Goal: Task Accomplishment & Management: Manage account settings

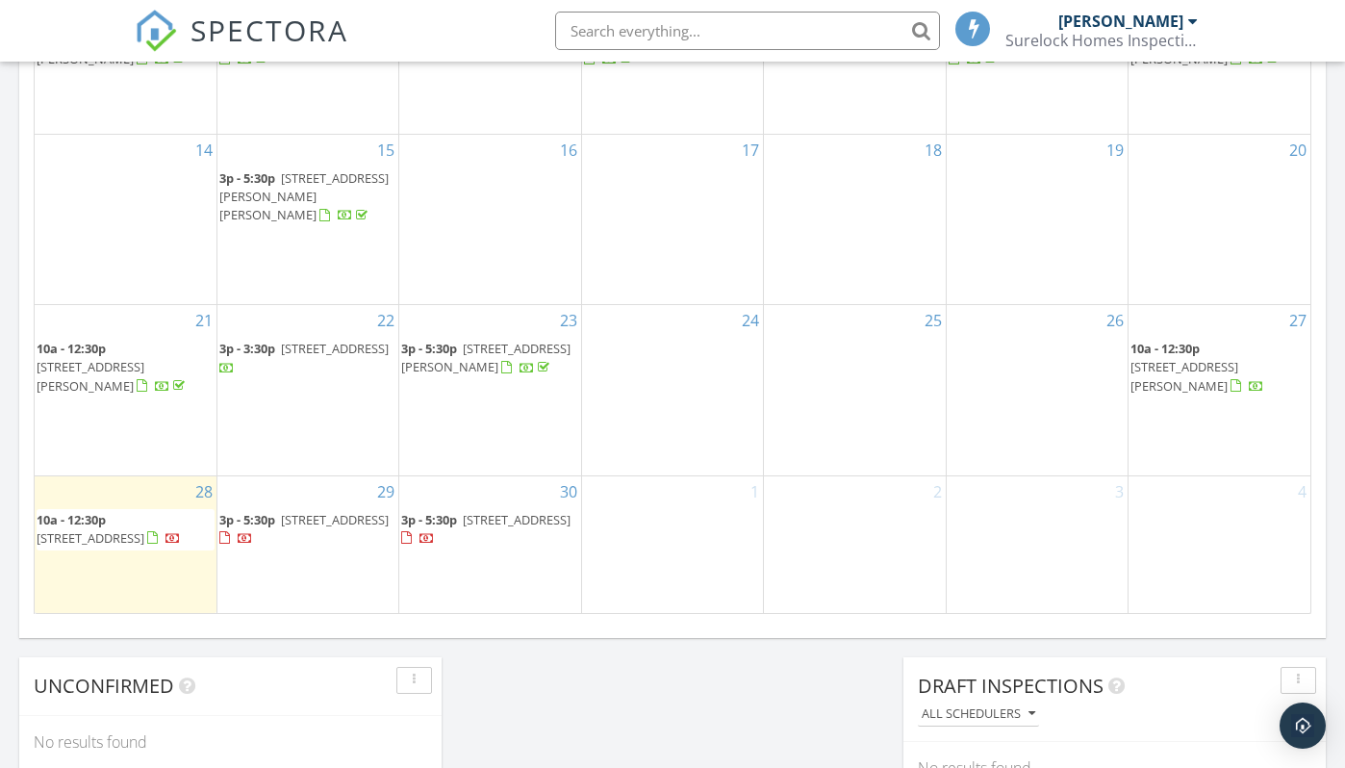
scroll to position [1181, 0]
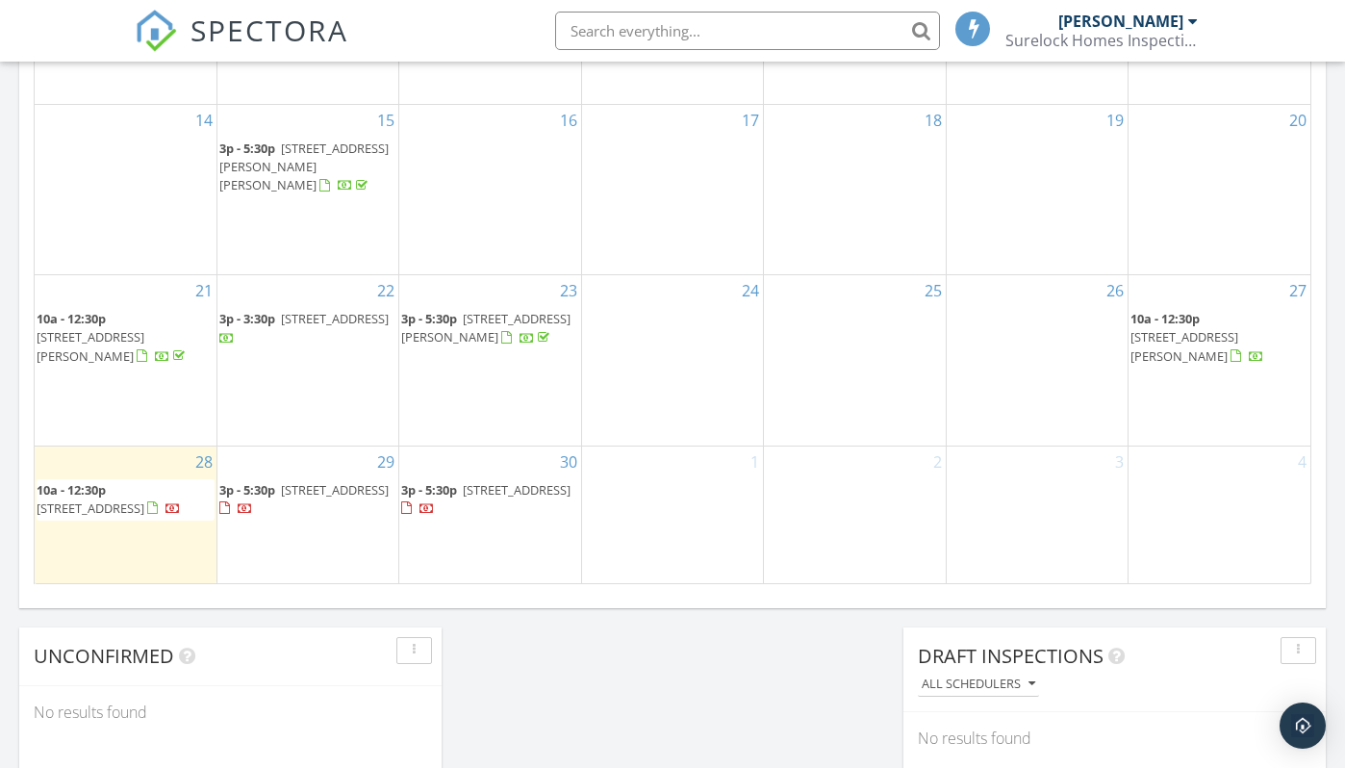
click at [1172, 328] on span "153 Maple St, Clayton 08312" at bounding box center [1184, 346] width 108 height 36
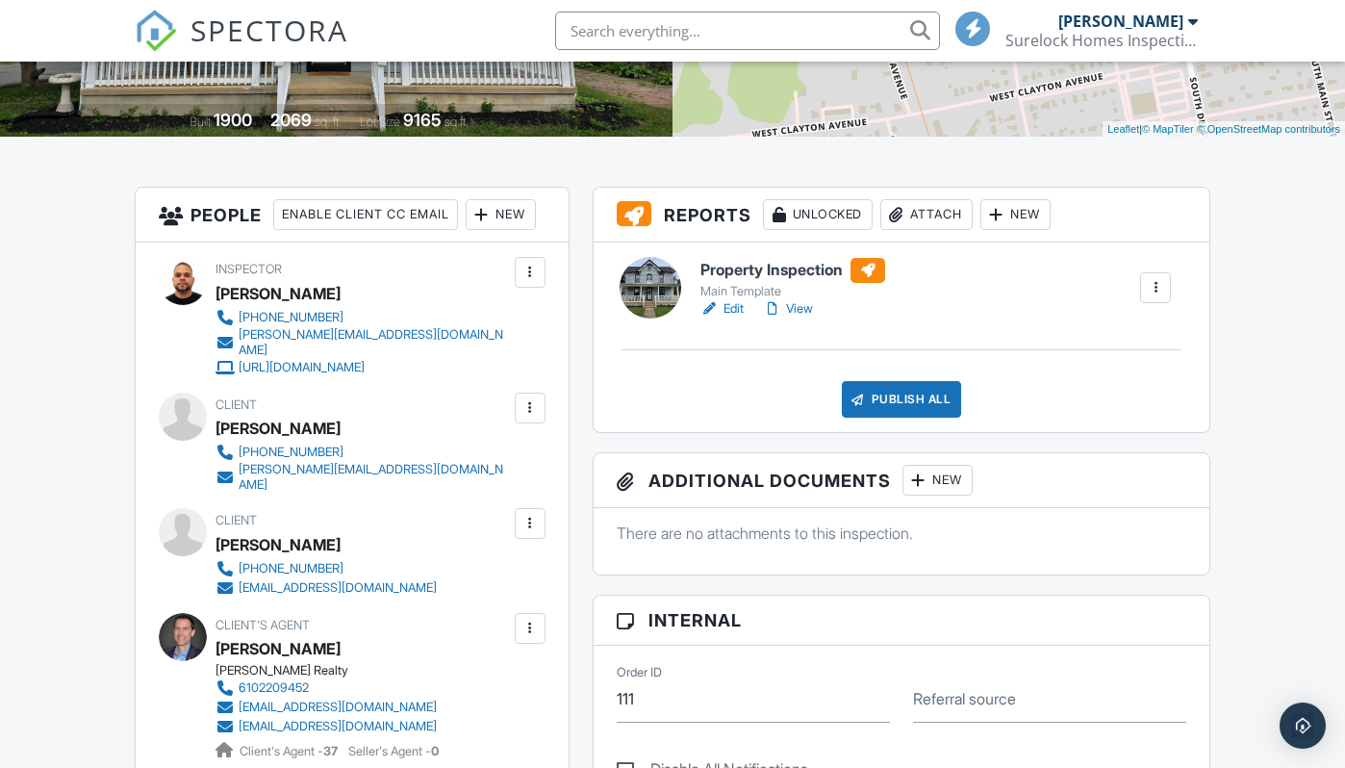
scroll to position [378, 0]
click at [805, 306] on link "View" at bounding box center [788, 307] width 50 height 19
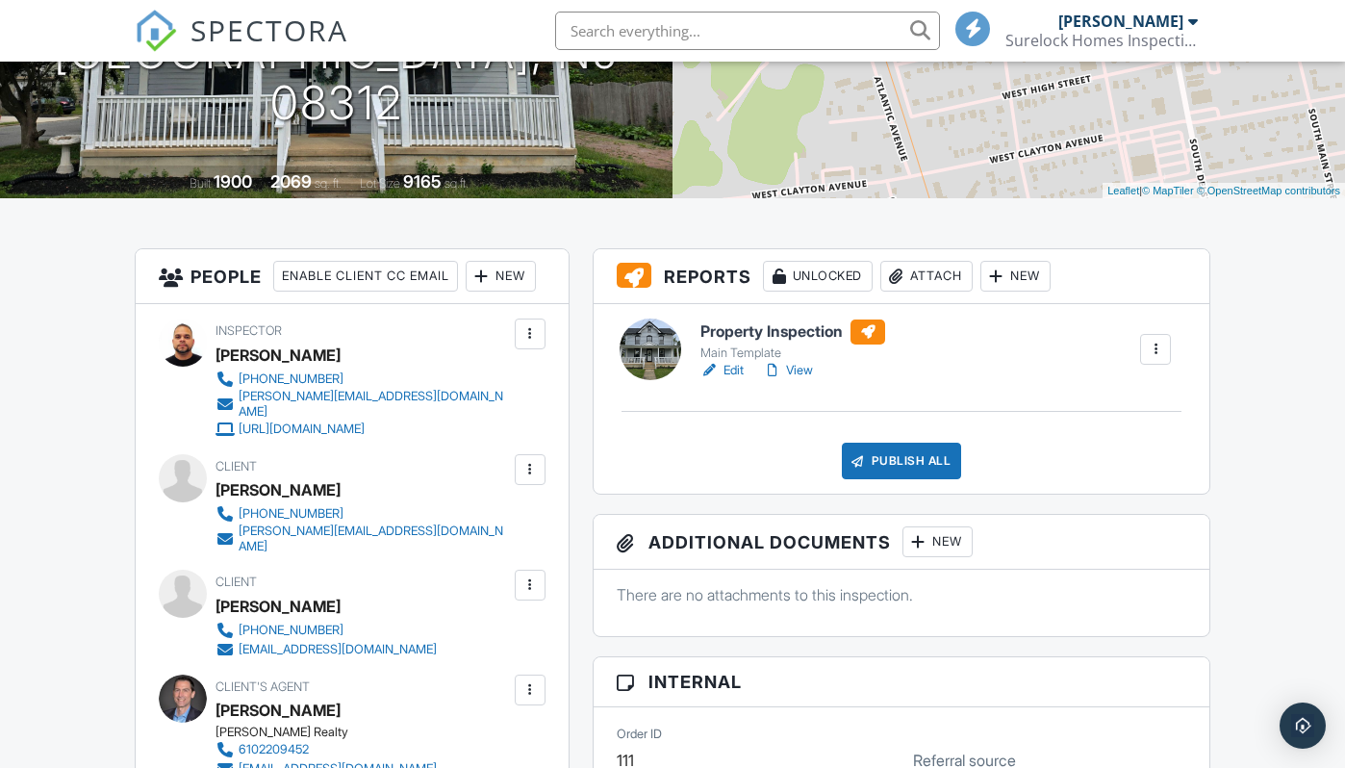
scroll to position [330, 0]
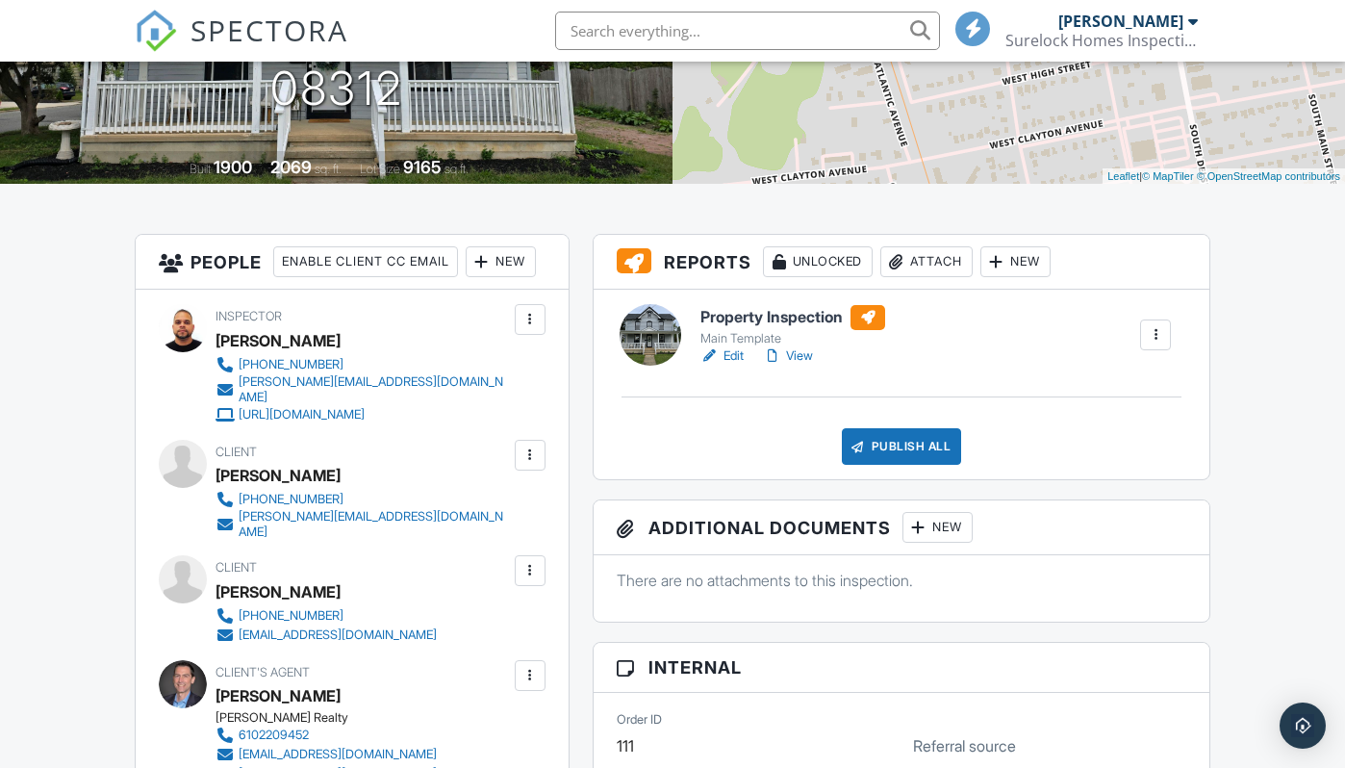
click at [921, 266] on div "Attach" at bounding box center [926, 261] width 92 height 31
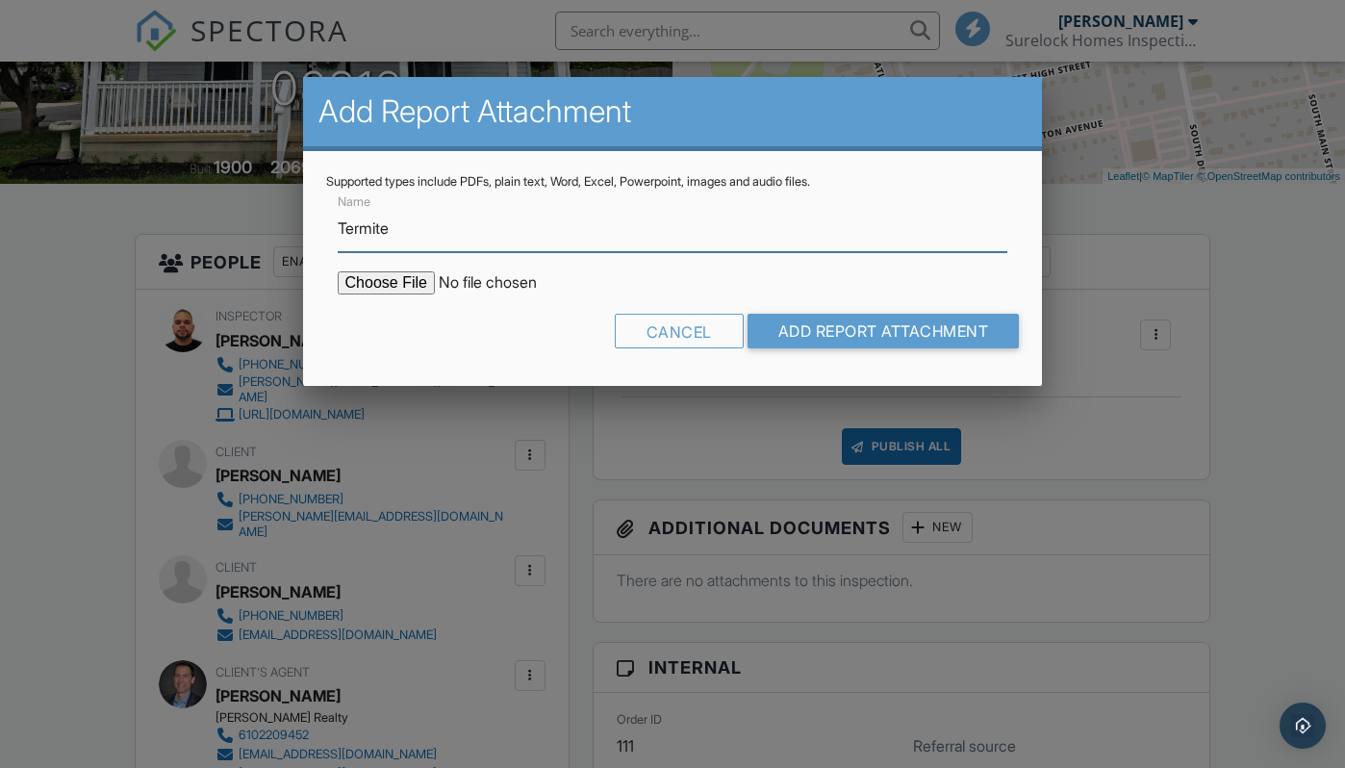
type input "Termite"
click at [384, 291] on input "file" at bounding box center [501, 282] width 327 height 23
type input "C:\fakepath\153 Maple St.pdf"
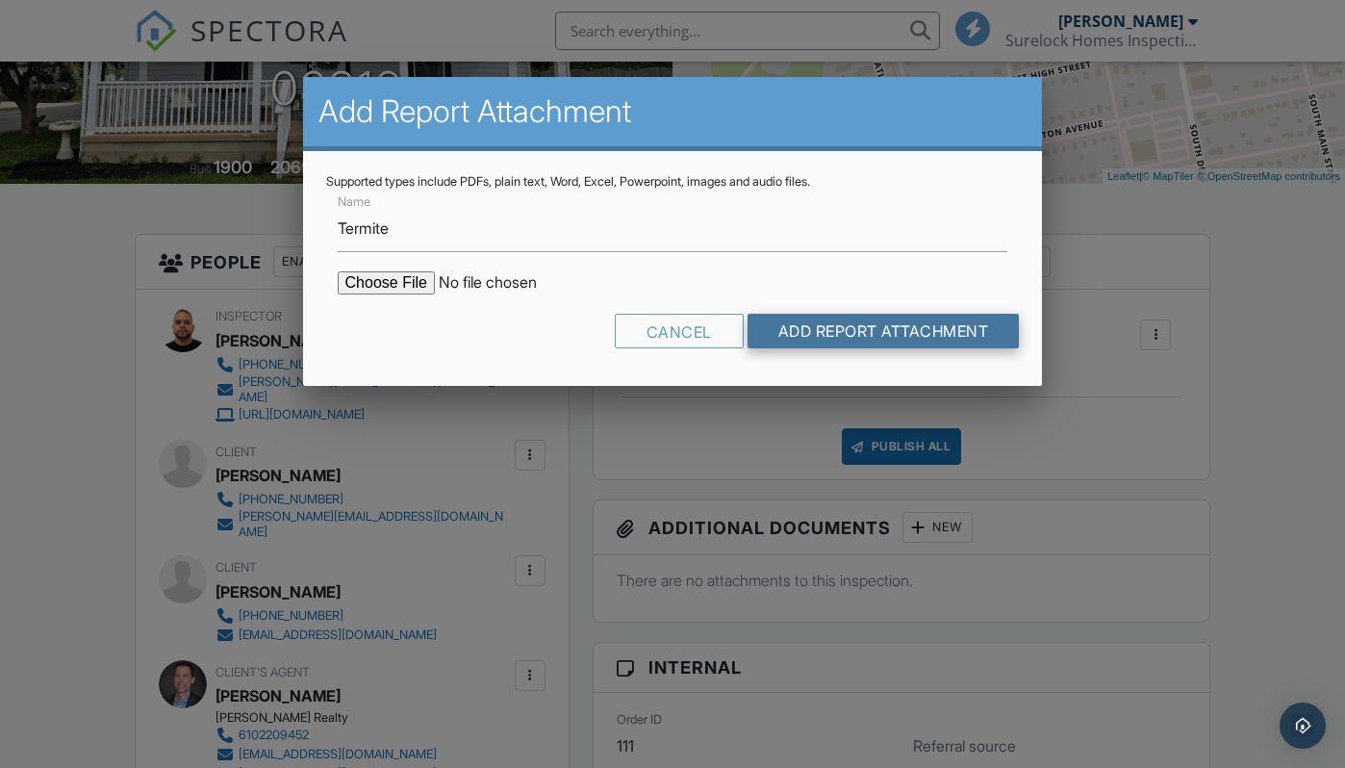
click at [884, 334] on input "Add Report Attachment" at bounding box center [884, 331] width 272 height 35
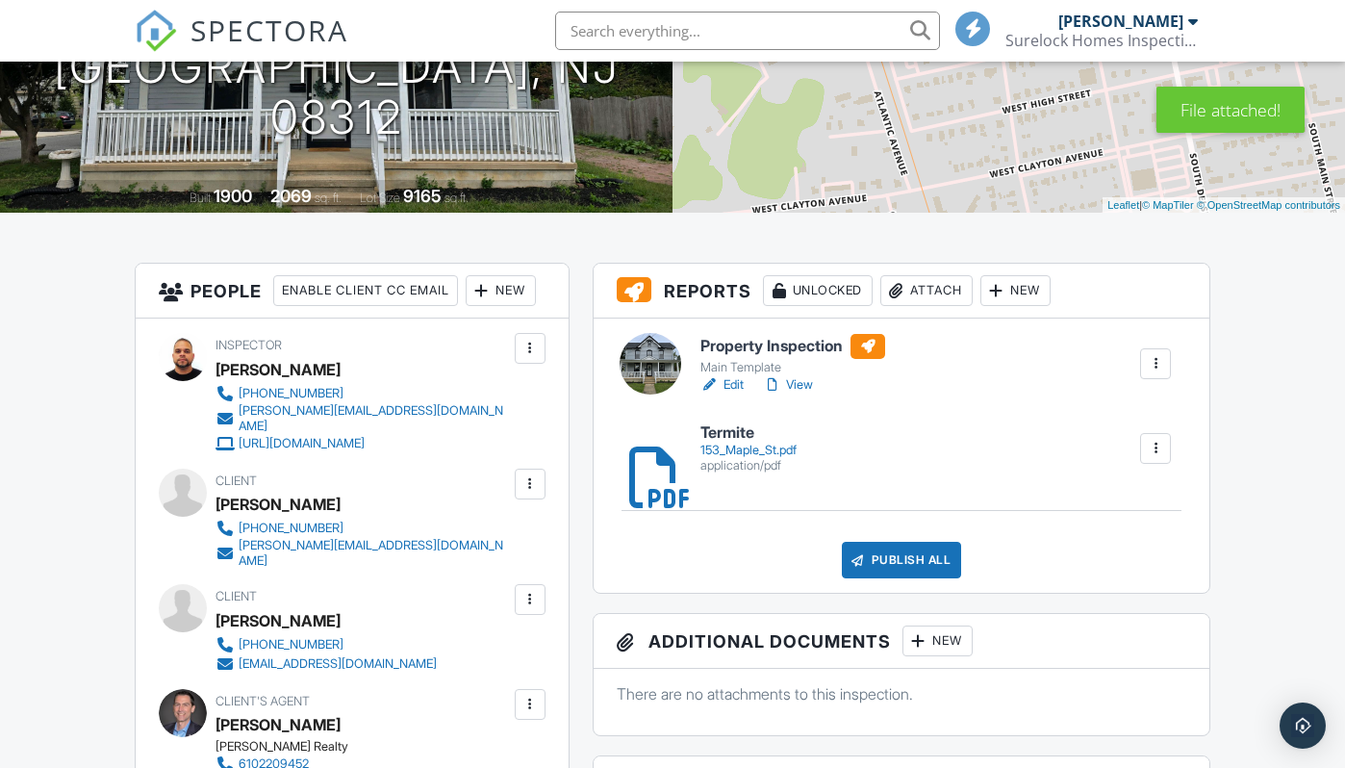
scroll to position [309, 0]
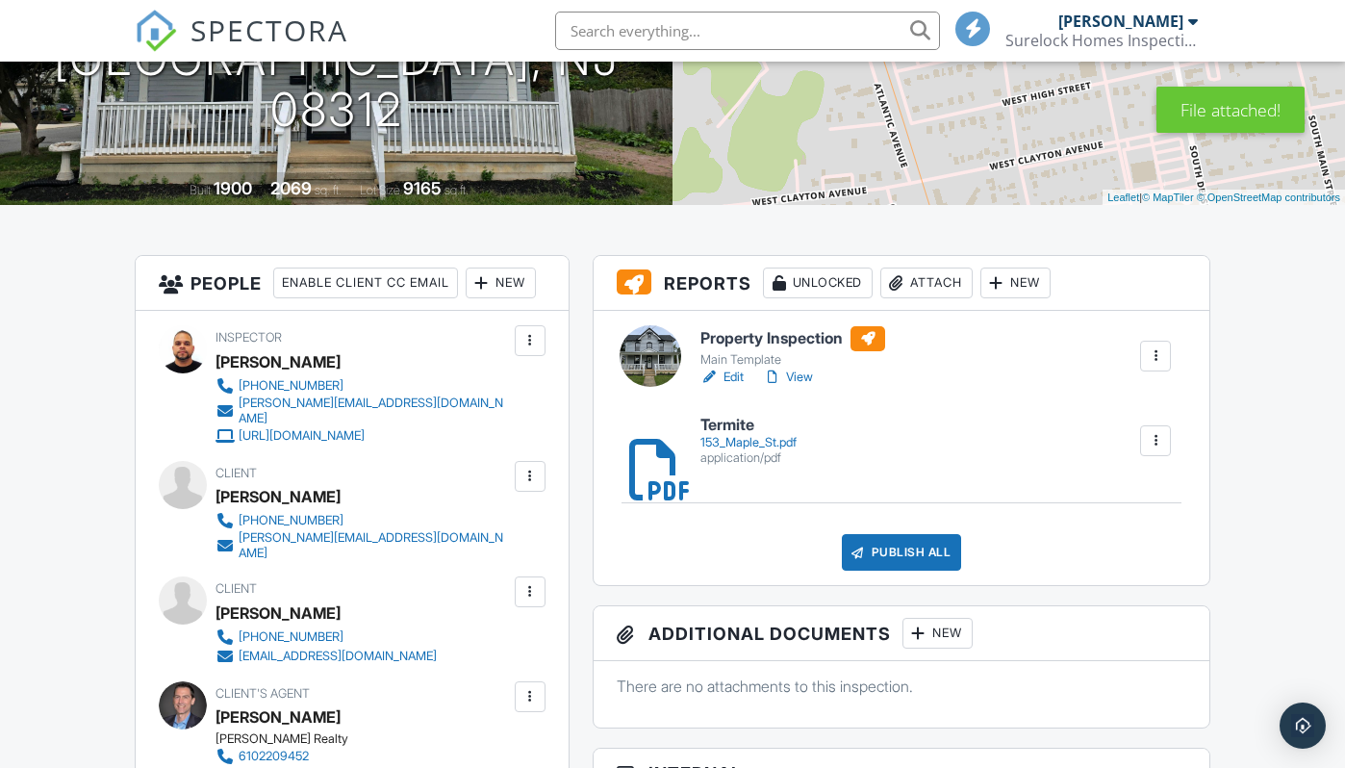
click at [802, 376] on link "View" at bounding box center [788, 377] width 50 height 19
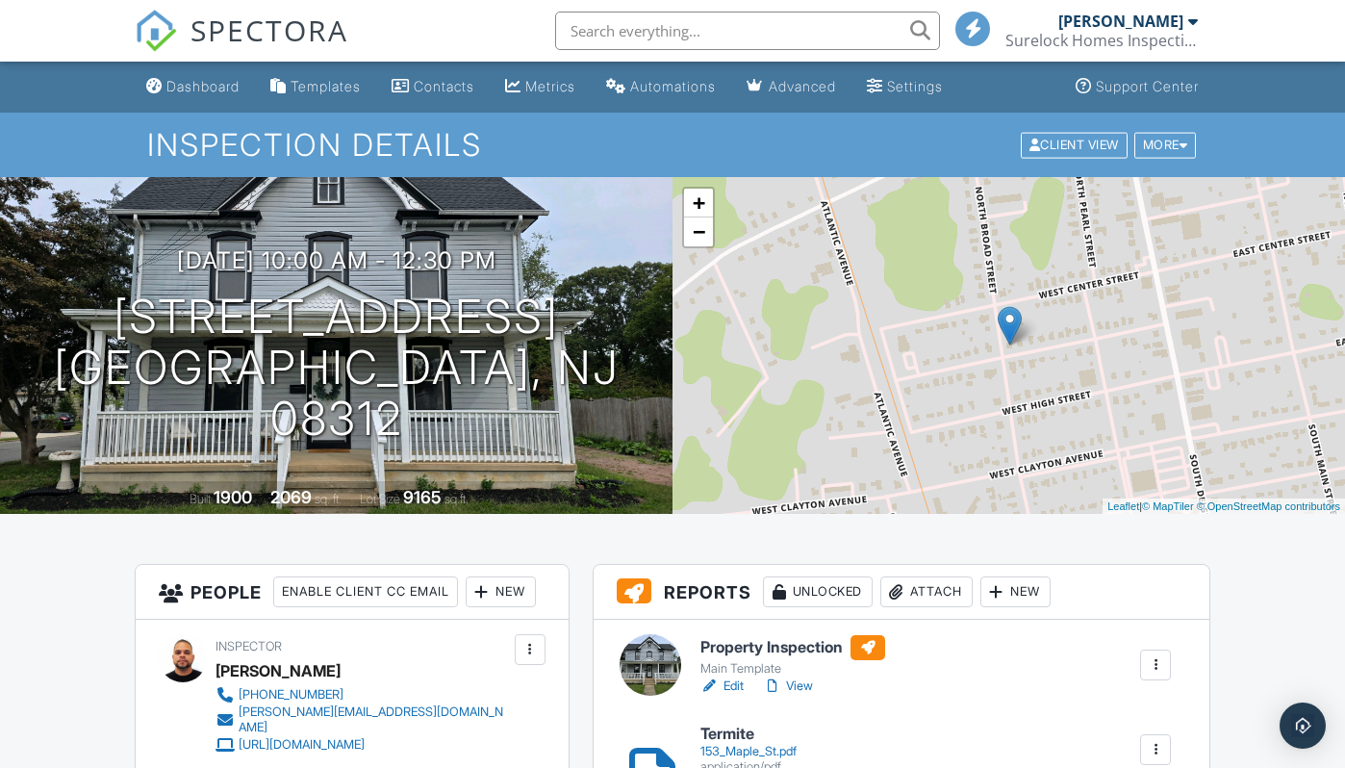
click at [804, 686] on link "View" at bounding box center [788, 685] width 50 height 19
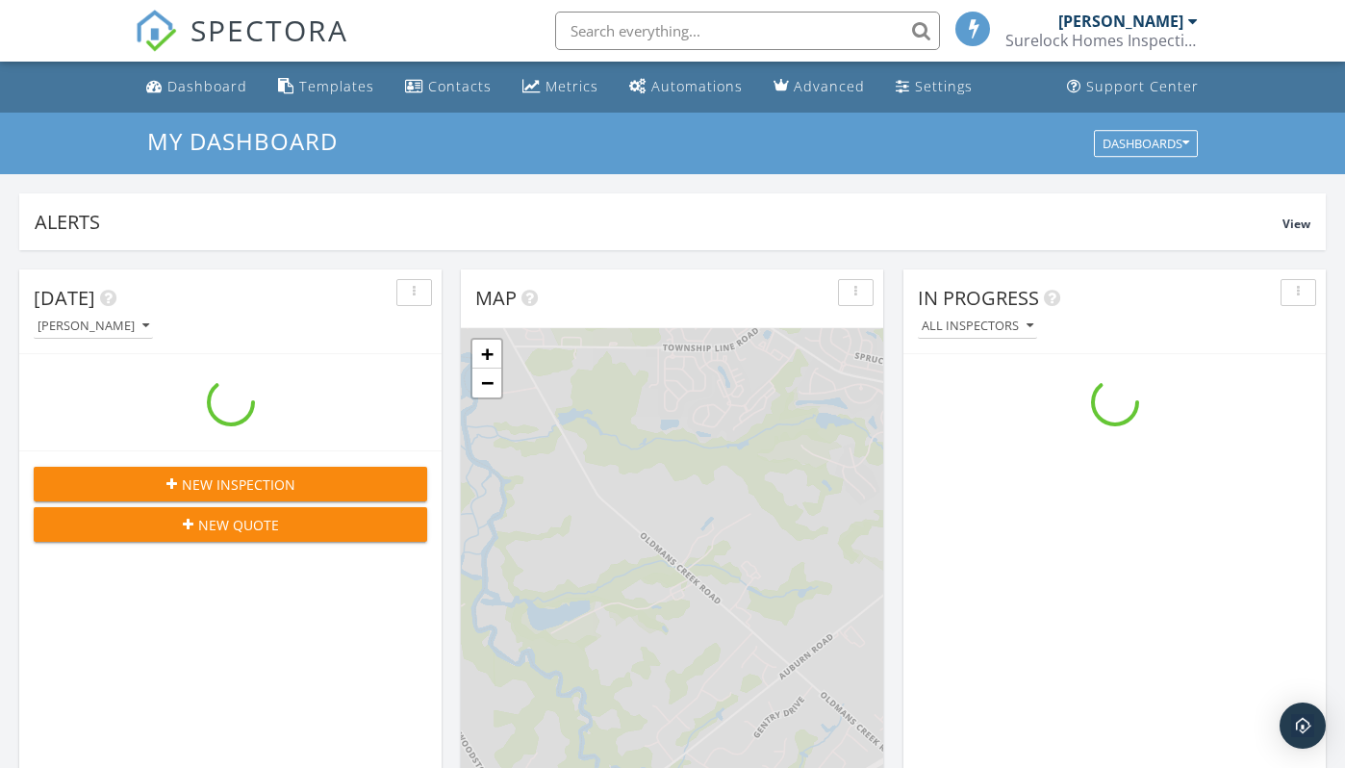
scroll to position [1752, 1346]
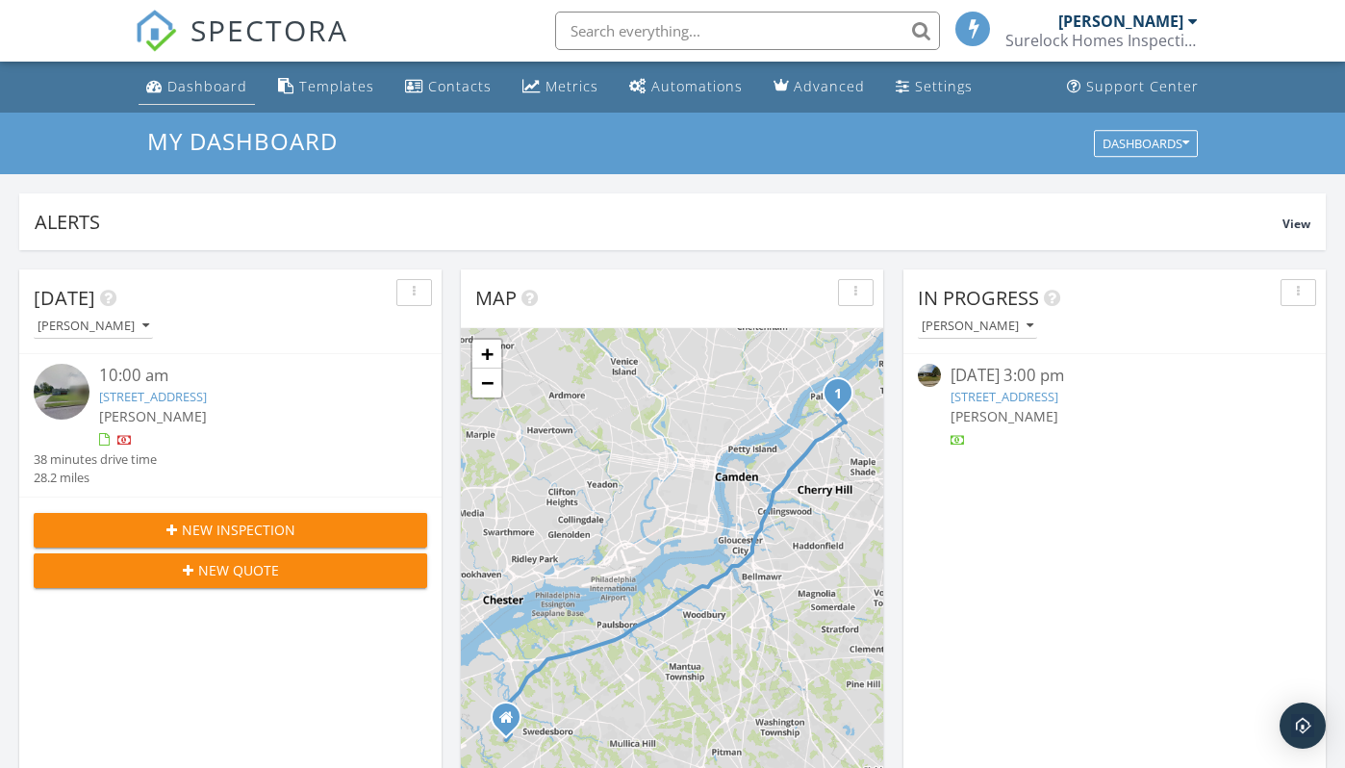
click at [224, 89] on div "Dashboard" at bounding box center [207, 86] width 80 height 18
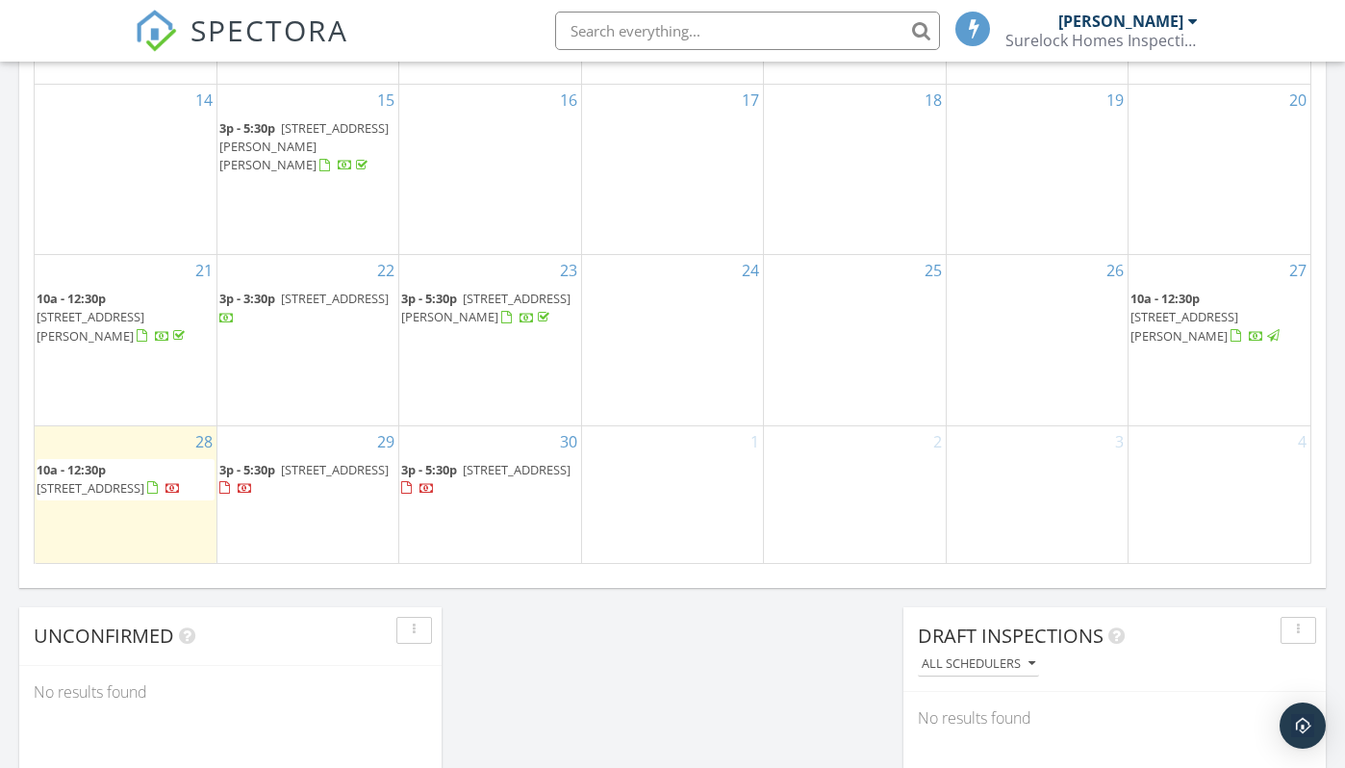
scroll to position [1209, 0]
